Goal: Task Accomplishment & Management: Manage account settings

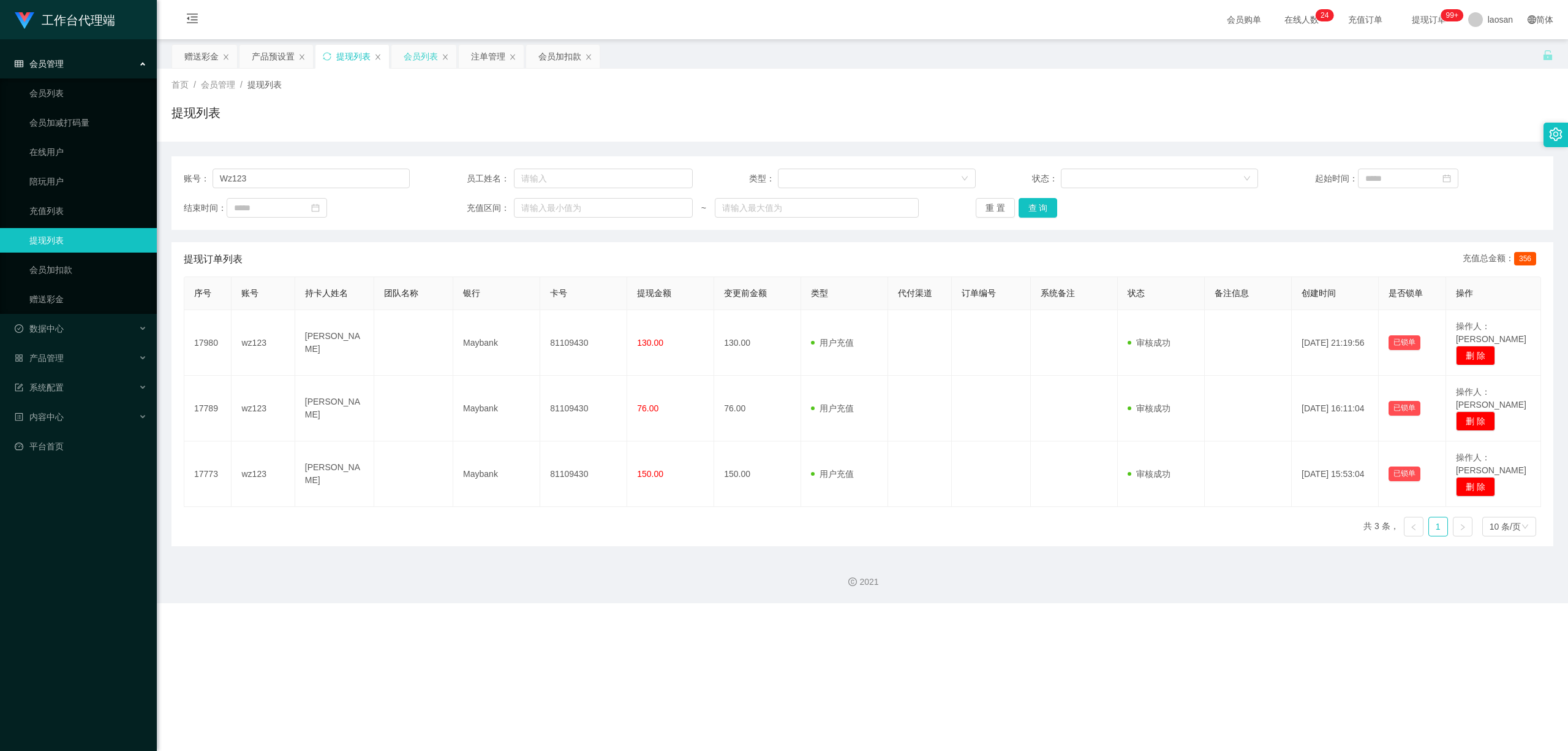
click at [432, 55] on div "会员列表" at bounding box center [421, 57] width 34 height 23
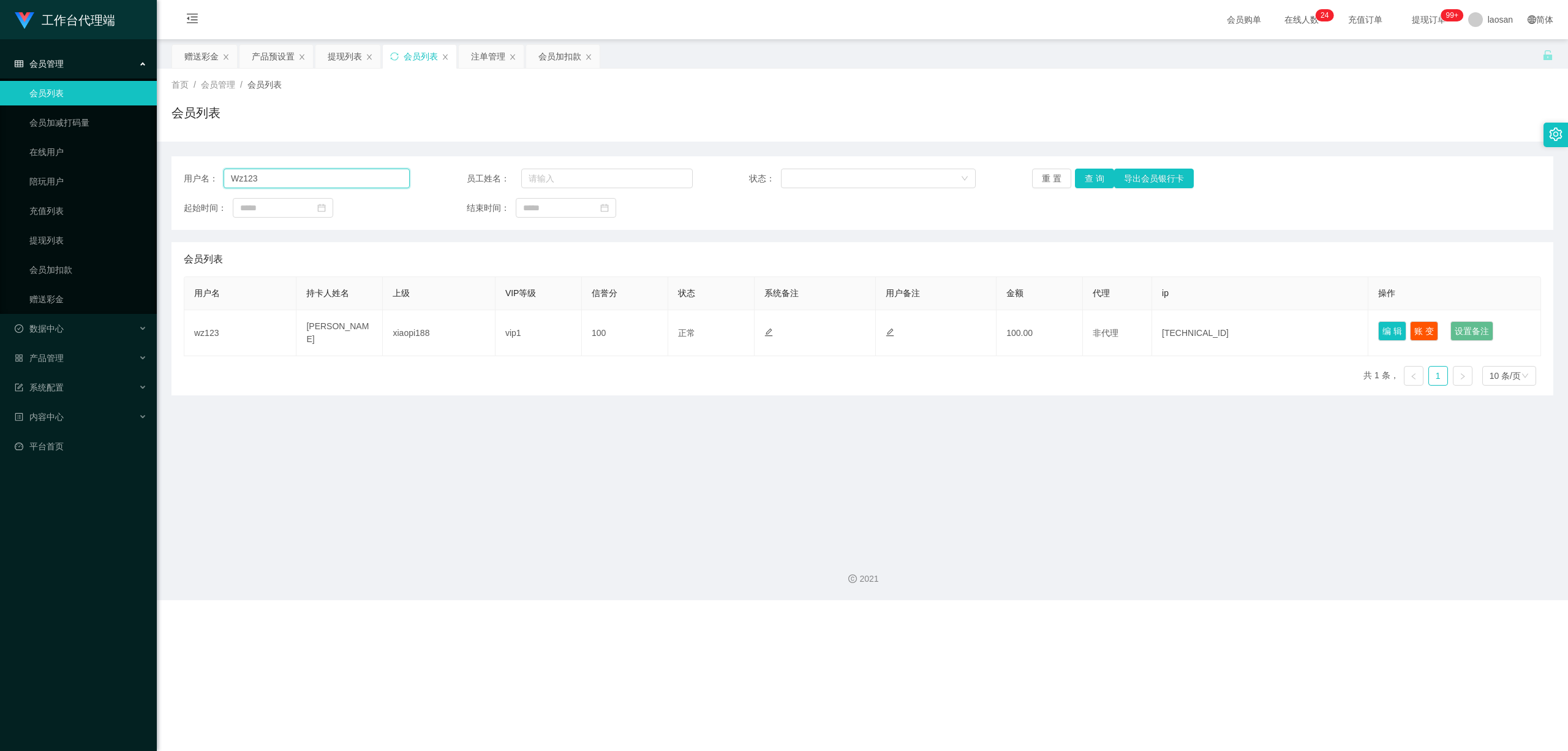
drag, startPoint x: 262, startPoint y: 179, endPoint x: 197, endPoint y: 165, distance: 66.5
click at [197, 167] on div "用户名： Wz123 员工姓名： 状态： 重 置 查 询 导出会员银行卡 起始时间： 结束时间：" at bounding box center [862, 193] width 1382 height 74
paste input "81752645"
type input "81752645"
click at [543, 184] on button "查 询" at bounding box center [1094, 178] width 39 height 20
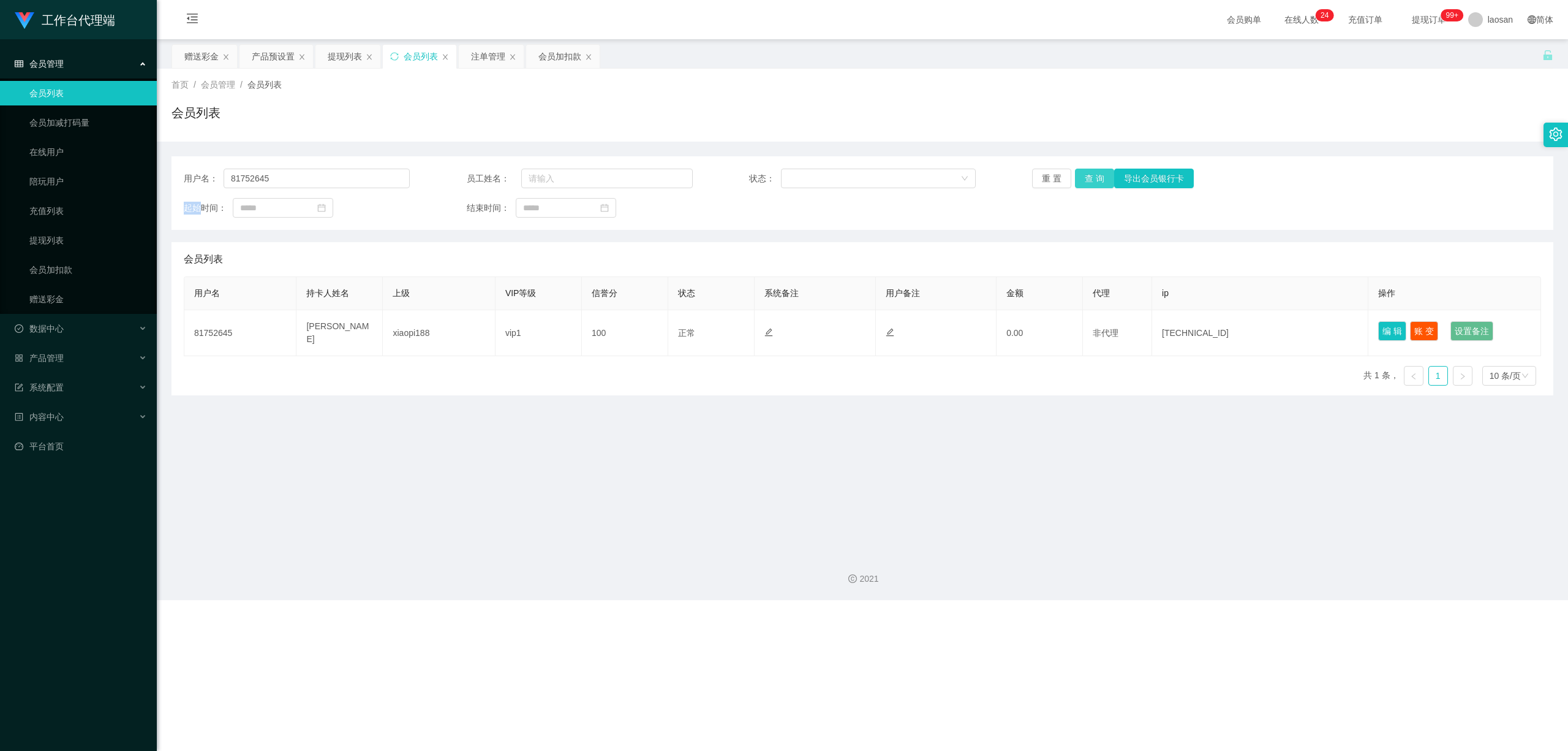
click at [543, 184] on div "重 置 查 询 导出会员银行卡" at bounding box center [1144, 178] width 226 height 20
click at [543, 184] on button "查 询" at bounding box center [1094, 178] width 39 height 20
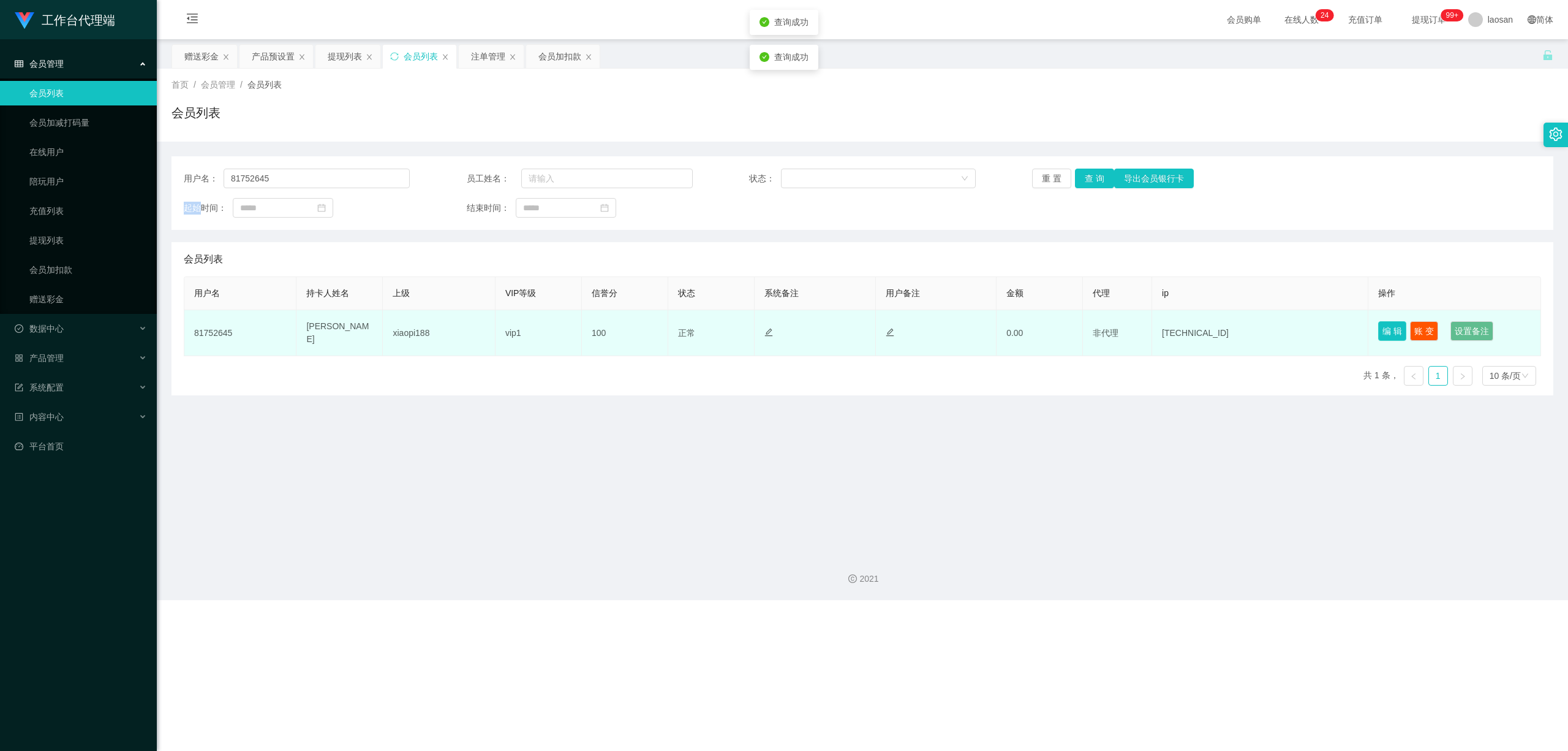
click at [543, 331] on button "编 辑" at bounding box center [1392, 330] width 28 height 20
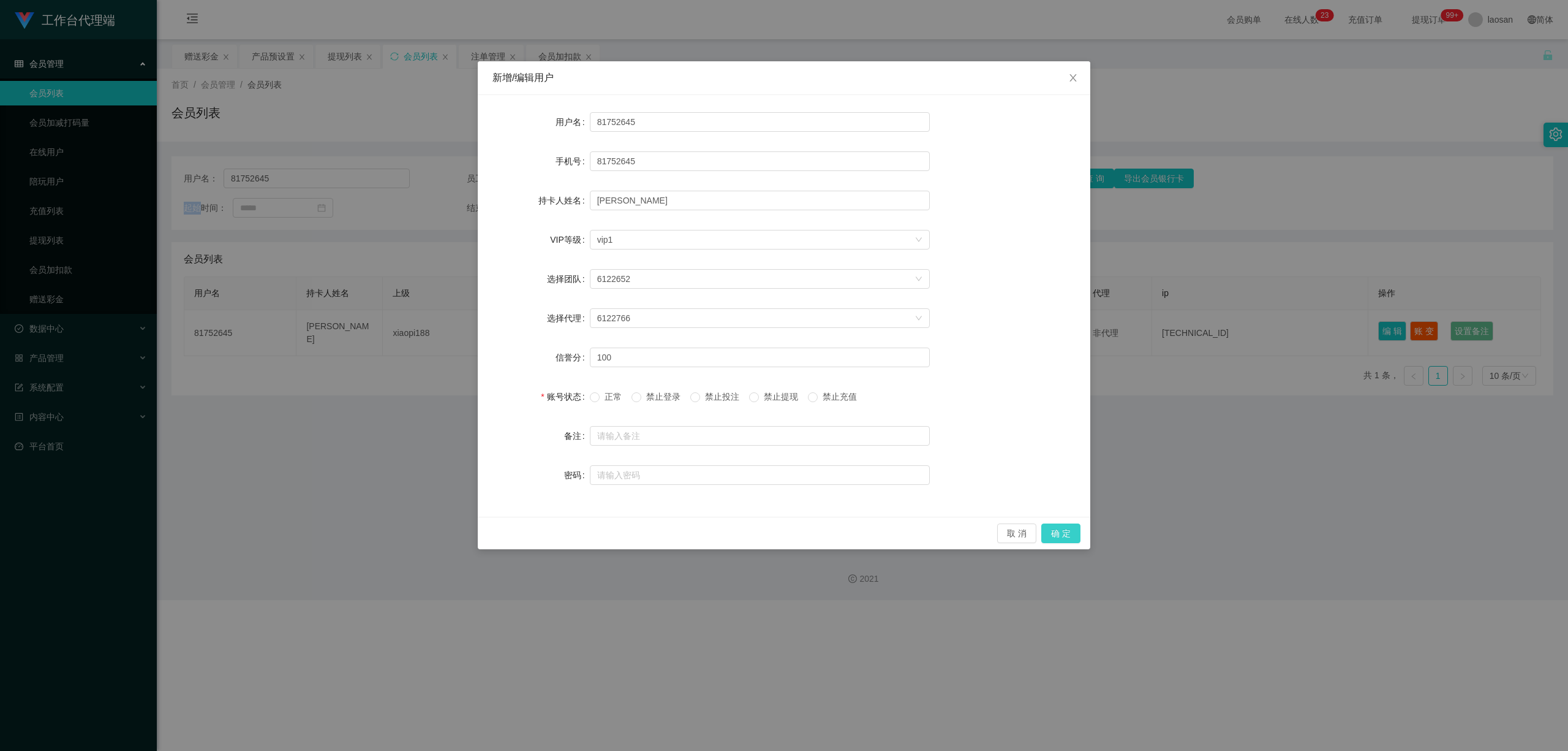
click at [543, 535] on button "确 定" at bounding box center [1060, 533] width 39 height 20
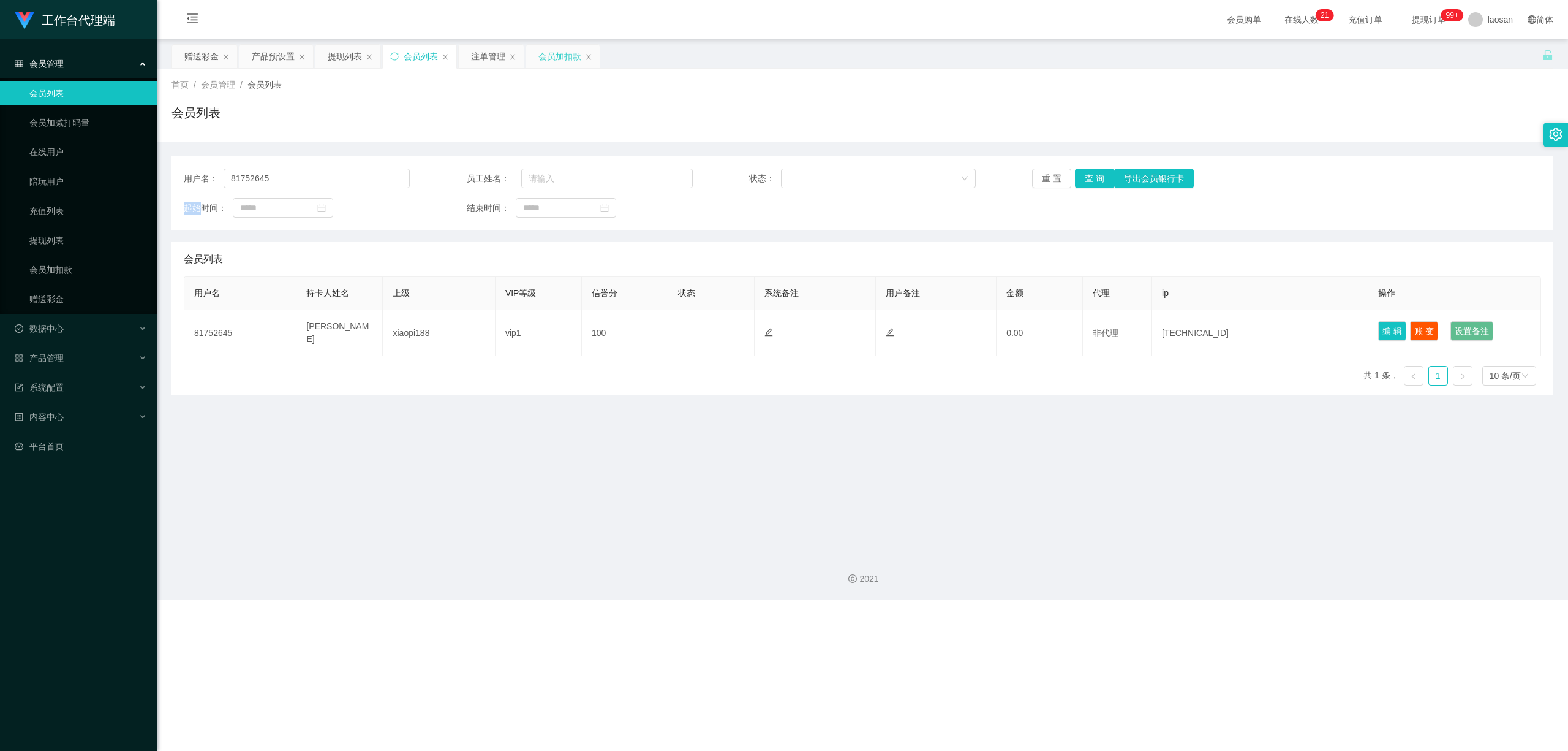
click at [543, 53] on div "会员加扣款" at bounding box center [560, 57] width 43 height 23
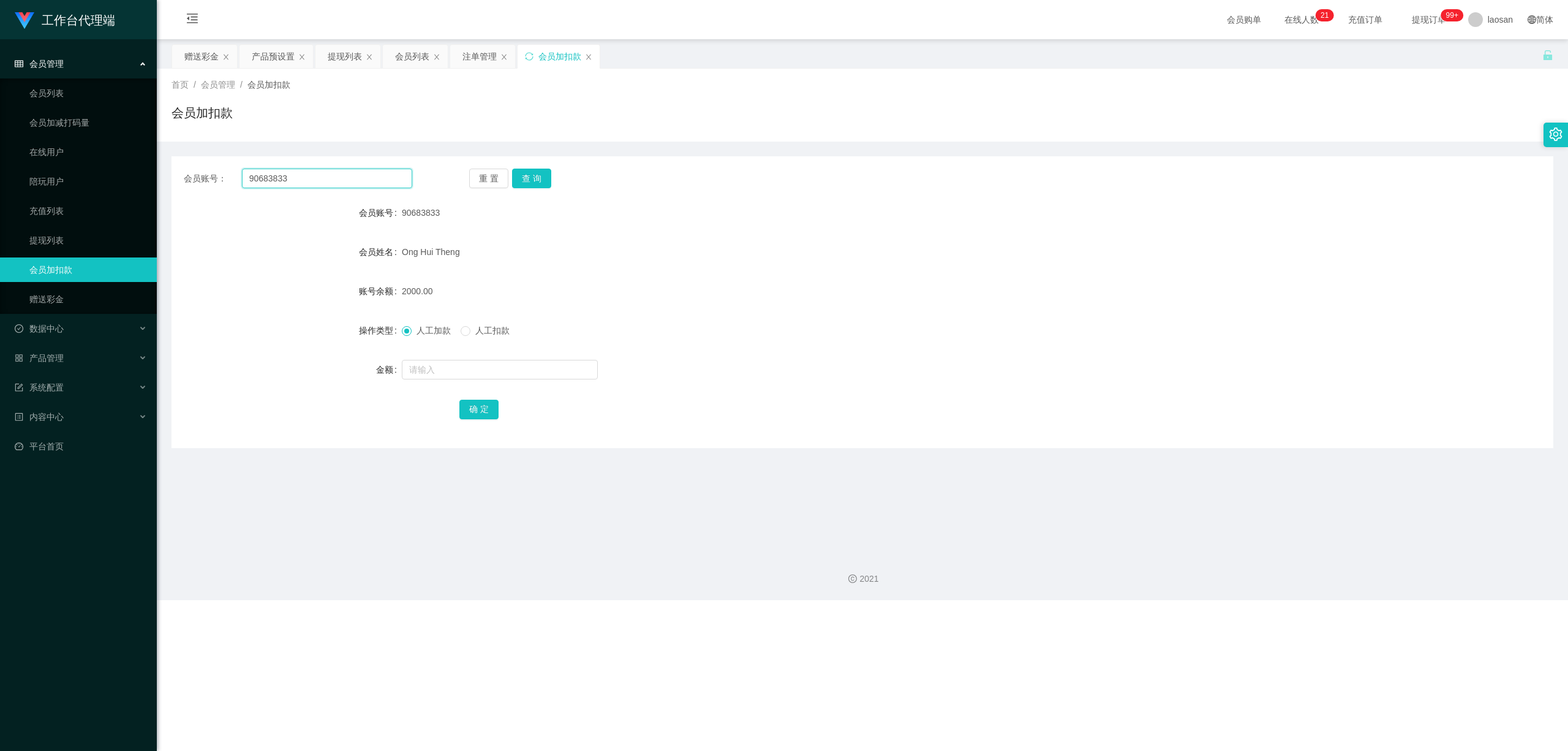
drag, startPoint x: 294, startPoint y: 177, endPoint x: 158, endPoint y: 169, distance: 136.2
click at [156, 171] on section "工作台代理端 会员管理 会员列表 会员加减打码量 在线用户 陪玩用户 充值列表 提现列表 会员加扣款 赠送彩金 数据中心 员工统计 团队统计 产品管理 注单管…" at bounding box center [784, 300] width 1568 height 600
paste input "81752645"
type input "81752645"
click at [536, 177] on button "查 询" at bounding box center [531, 178] width 39 height 20
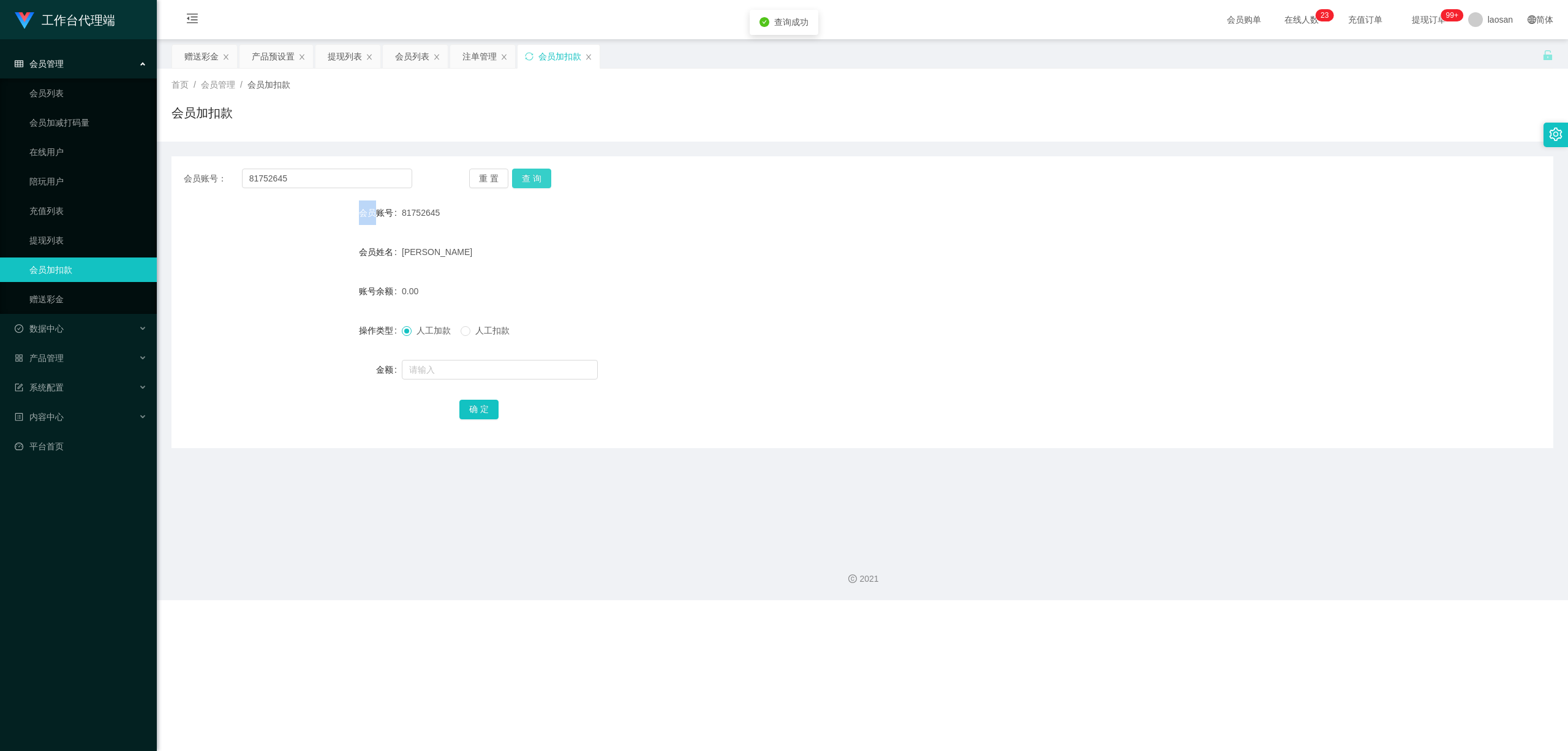
click at [536, 177] on div "重 置 查 询" at bounding box center [583, 178] width 229 height 20
click at [466, 379] on input "text" at bounding box center [499, 369] width 196 height 20
type input "500"
click at [476, 407] on button "确 定" at bounding box center [478, 409] width 39 height 20
